Goal: Transaction & Acquisition: Book appointment/travel/reservation

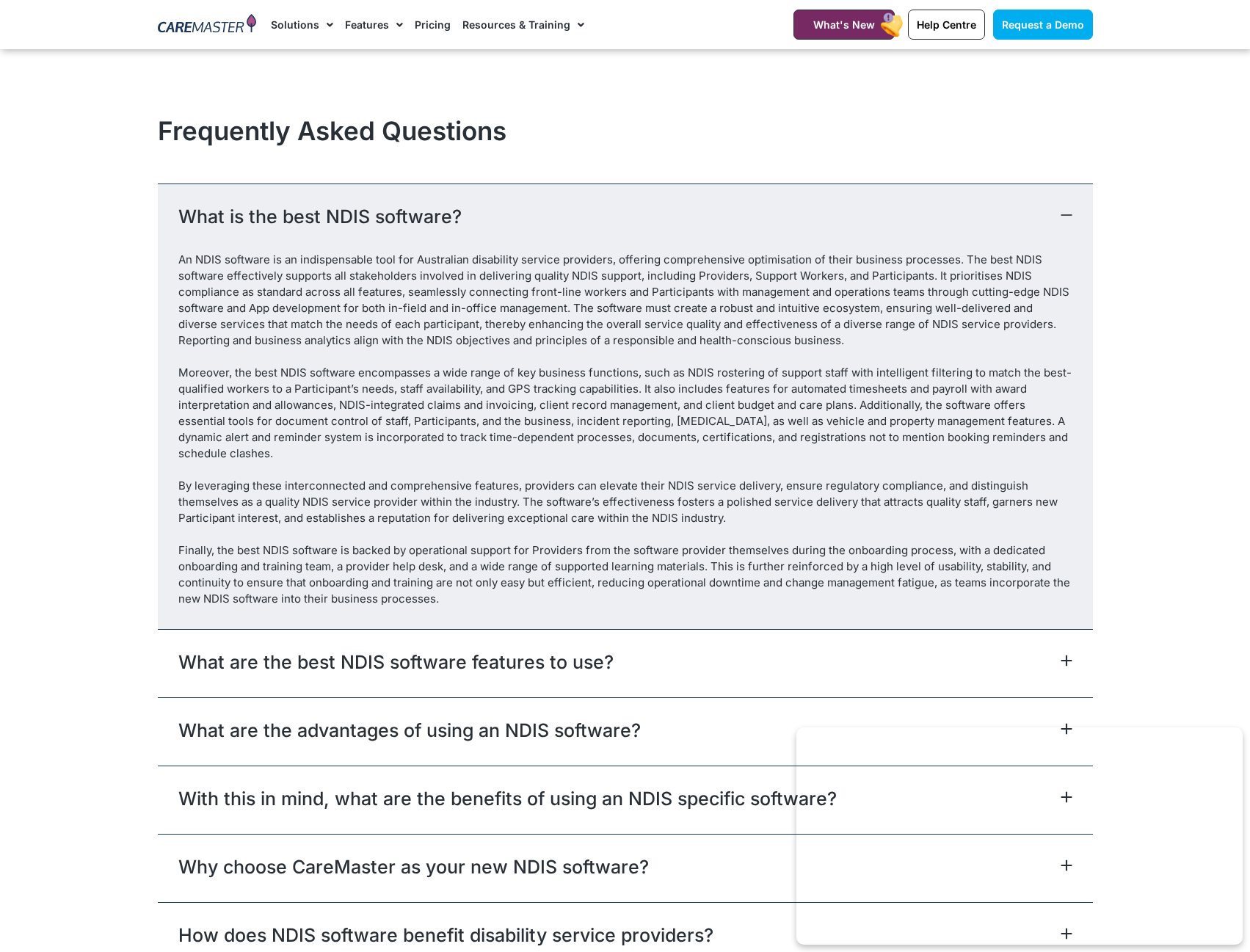
scroll to position [7997, 0]
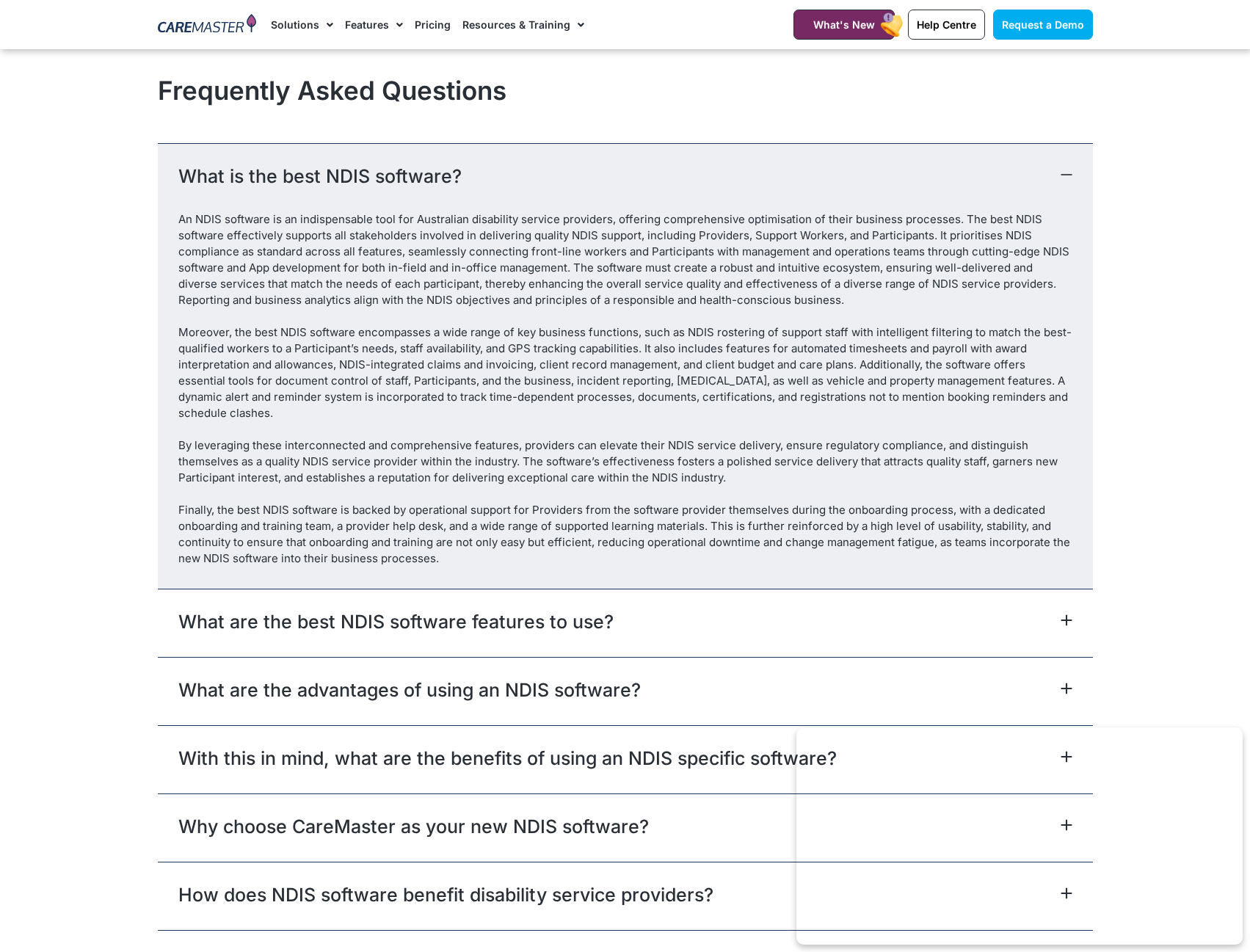
click at [702, 589] on div "What are the best NDIS software features to use?" at bounding box center [625, 623] width 935 height 69
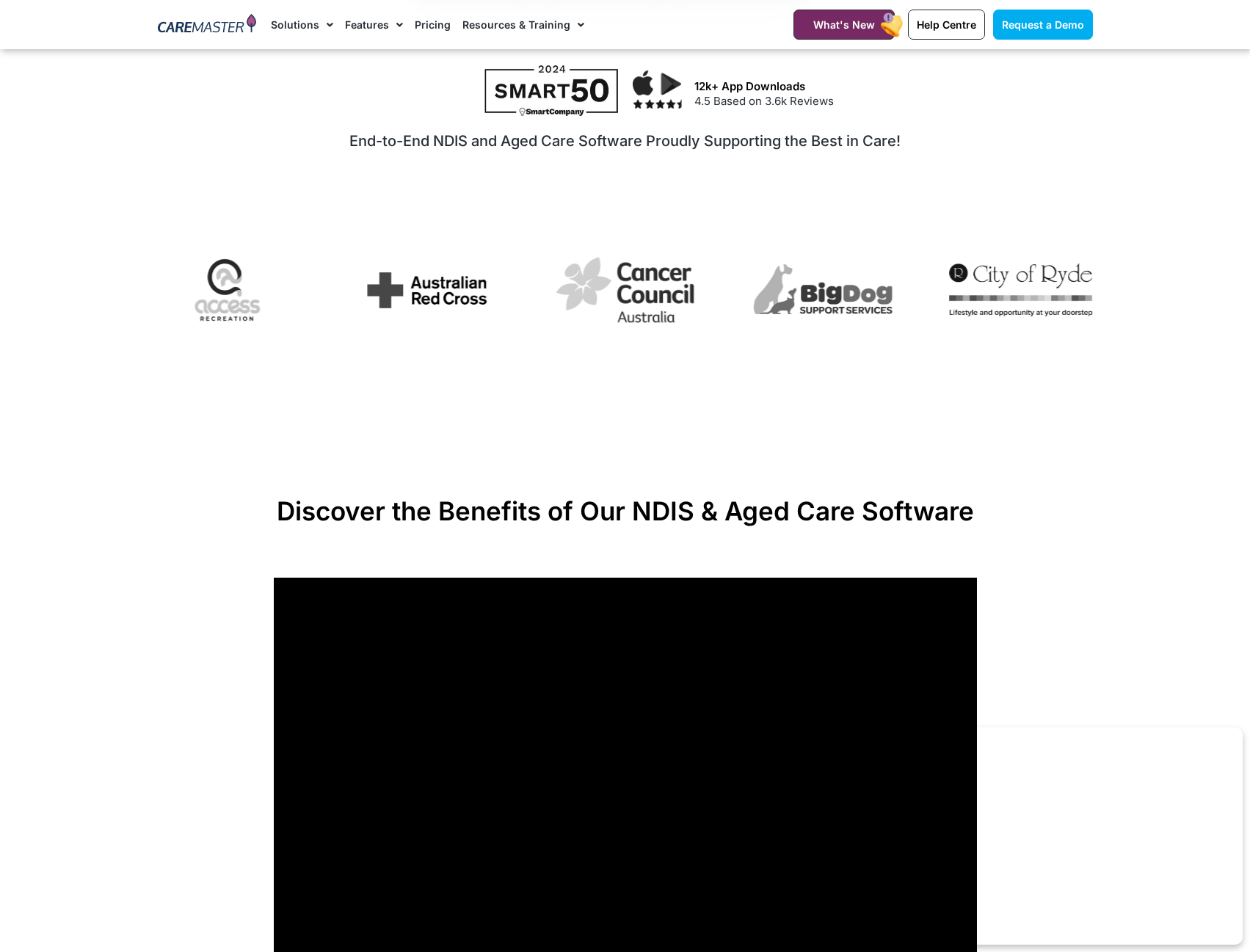
scroll to position [587, 0]
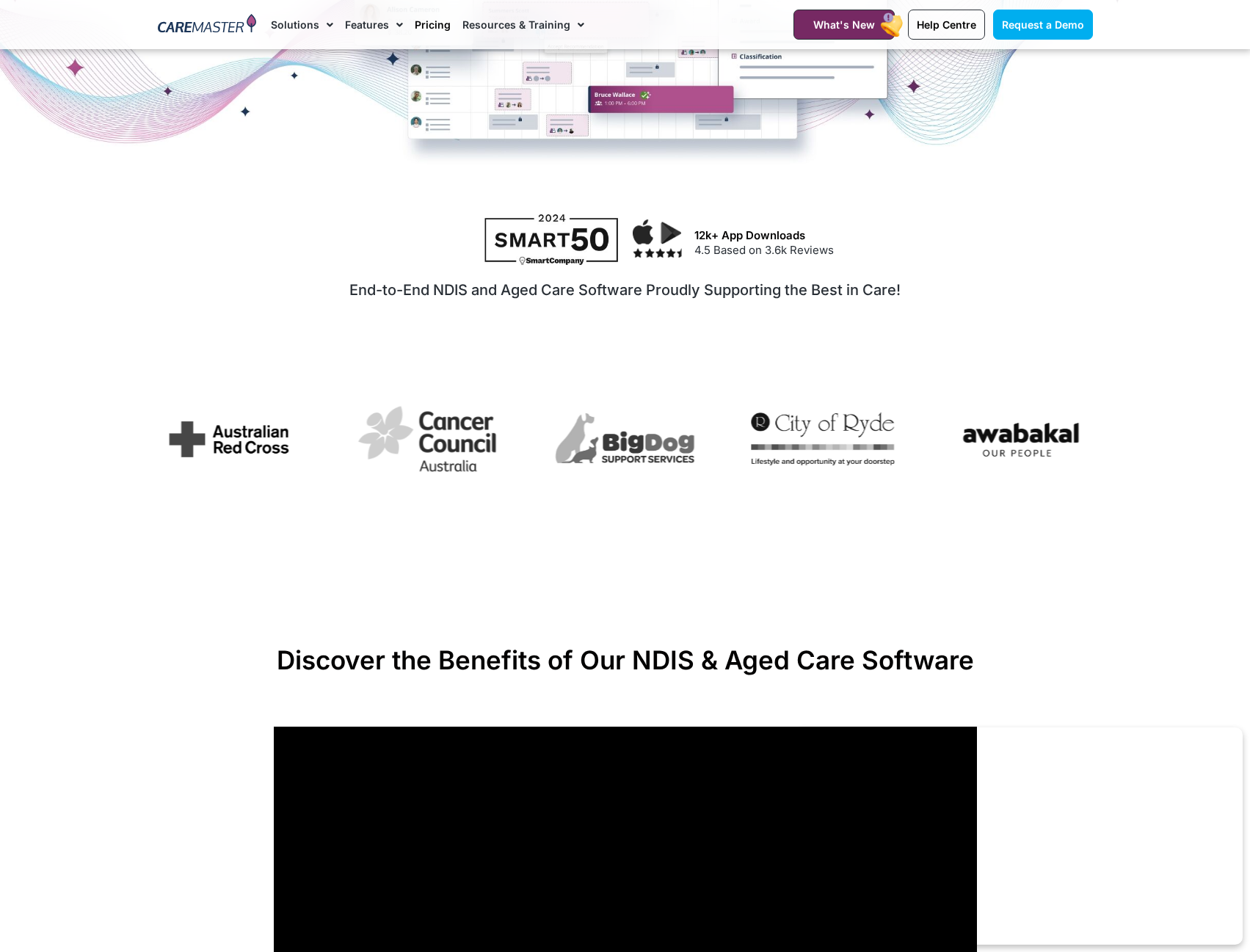
click at [427, 22] on link "Pricing" at bounding box center [432, 25] width 36 height 49
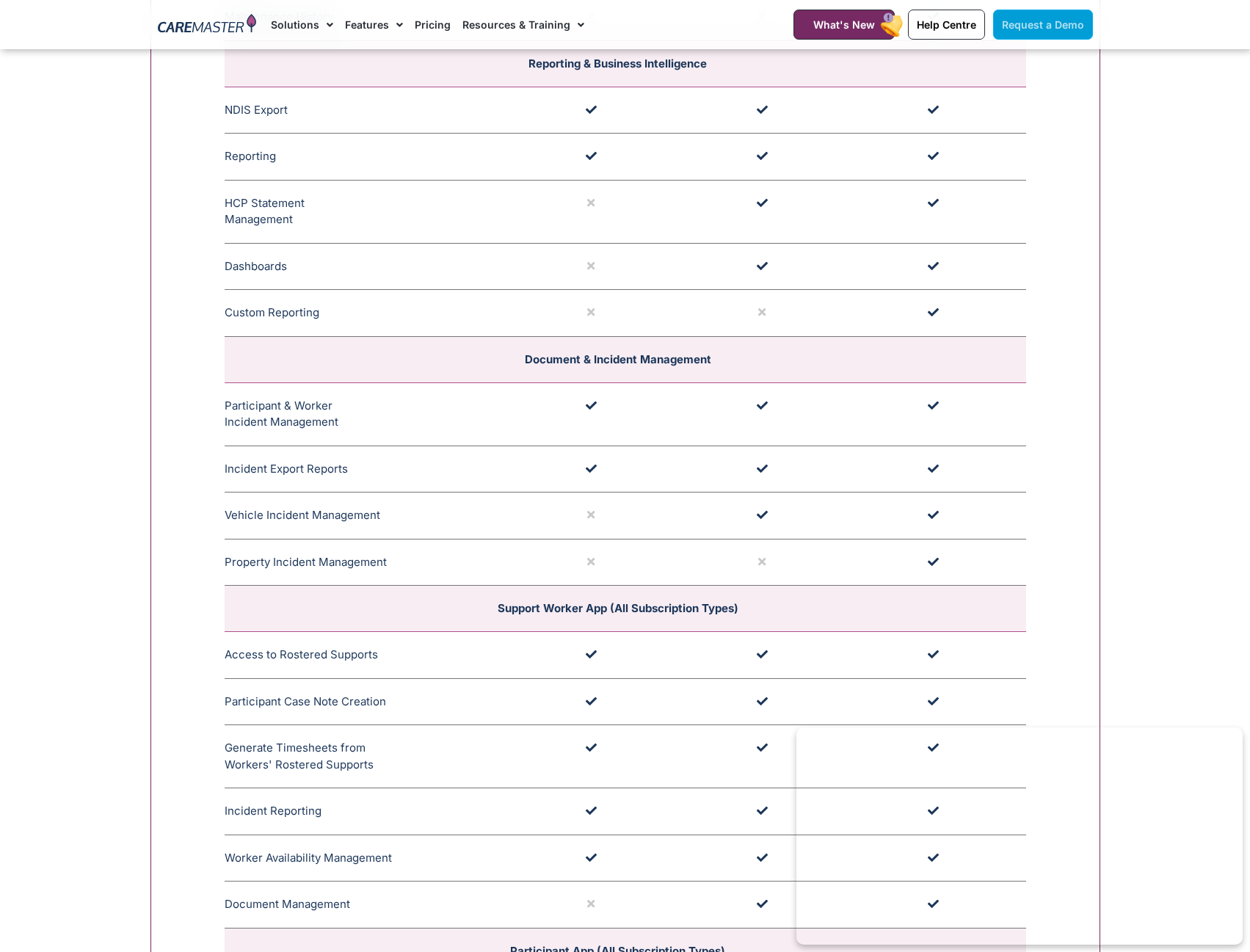
scroll to position [3962, 0]
